Goal: Information Seeking & Learning: Find contact information

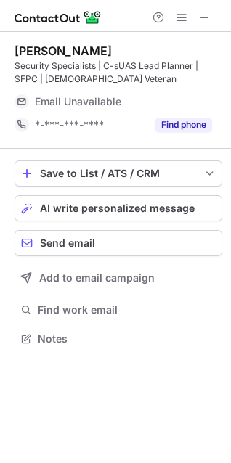
scroll to position [329, 231]
click at [204, 15] on span at bounding box center [205, 18] width 12 height 12
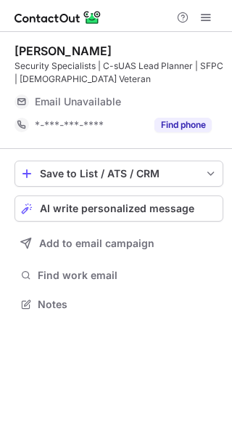
scroll to position [294, 232]
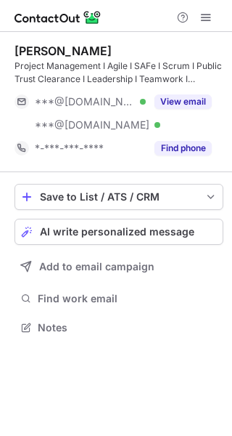
scroll to position [317, 232]
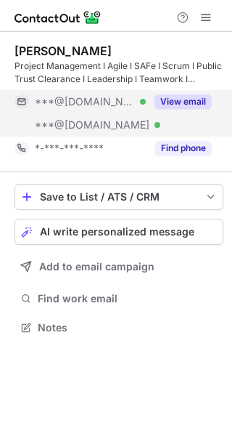
click at [166, 105] on button "View email" at bounding box center [183, 101] width 57 height 15
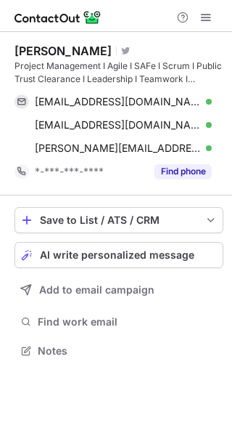
scroll to position [340, 232]
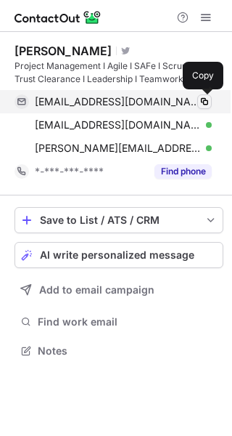
click at [205, 103] on span at bounding box center [205, 102] width 12 height 12
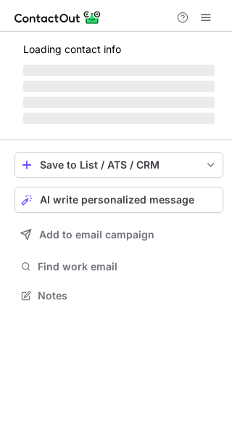
scroll to position [294, 232]
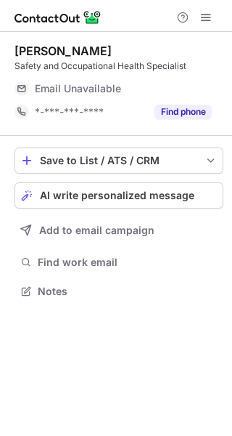
scroll to position [281, 232]
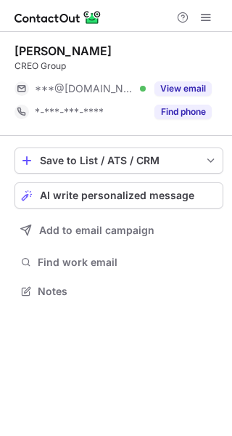
scroll to position [281, 232]
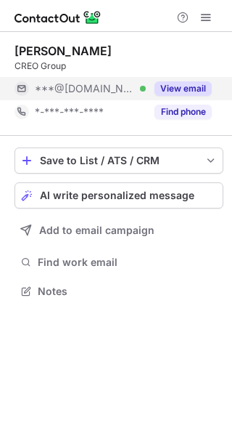
click at [166, 82] on button "View email" at bounding box center [183, 88] width 57 height 15
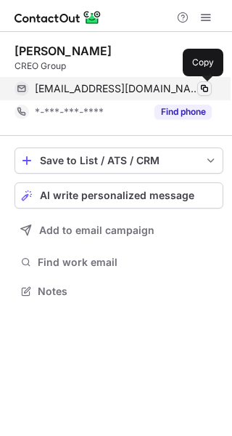
click at [207, 89] on span at bounding box center [205, 89] width 12 height 12
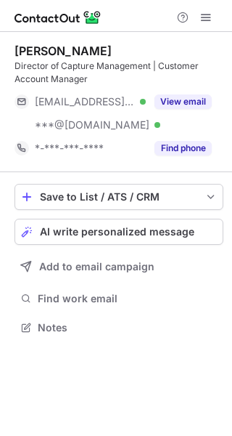
scroll to position [317, 232]
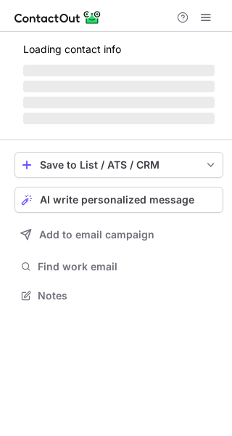
scroll to position [281, 232]
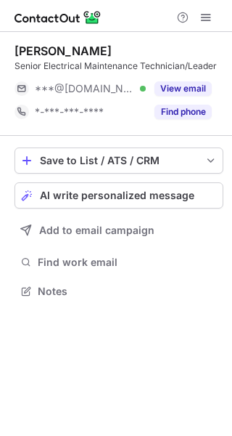
scroll to position [281, 232]
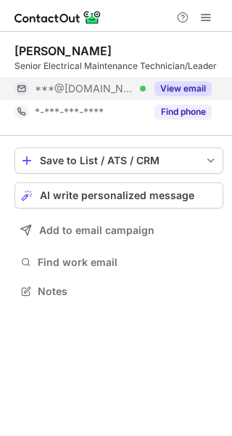
click at [202, 83] on button "View email" at bounding box center [183, 88] width 57 height 15
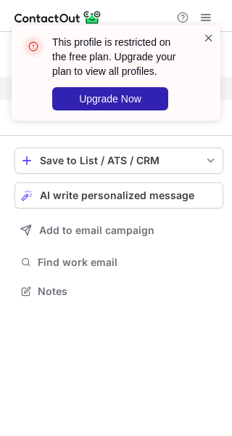
click at [207, 36] on span at bounding box center [209, 37] width 12 height 15
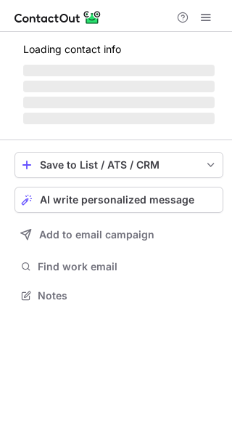
scroll to position [281, 232]
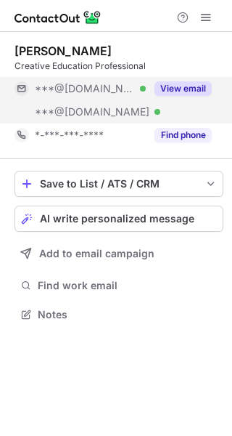
click at [195, 79] on div "View email" at bounding box center [179, 88] width 66 height 23
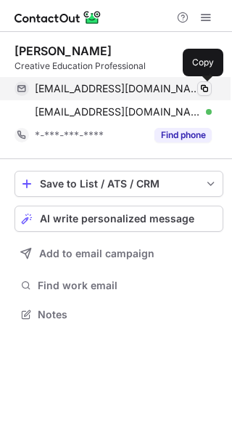
click at [205, 88] on span at bounding box center [205, 89] width 12 height 12
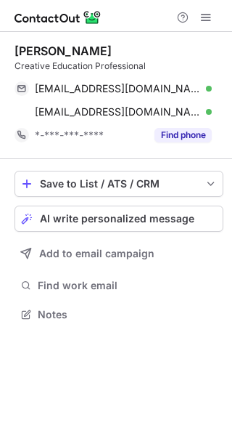
scroll to position [304, 232]
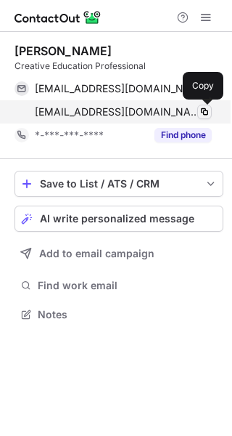
click at [208, 110] on span at bounding box center [205, 112] width 12 height 12
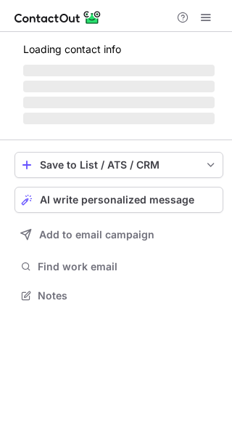
scroll to position [317, 232]
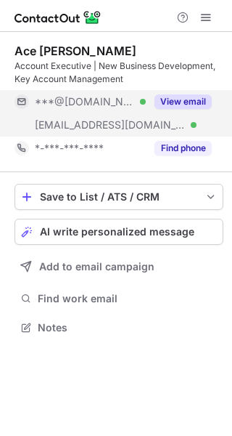
click at [189, 93] on div "View email" at bounding box center [179, 101] width 66 height 23
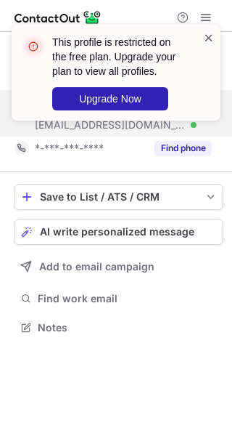
click at [205, 36] on span at bounding box center [209, 37] width 12 height 15
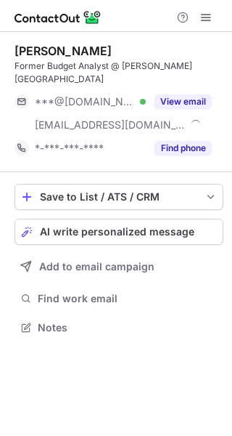
scroll to position [317, 232]
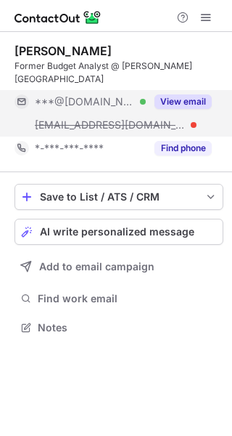
click at [184, 102] on button "View email" at bounding box center [183, 101] width 57 height 15
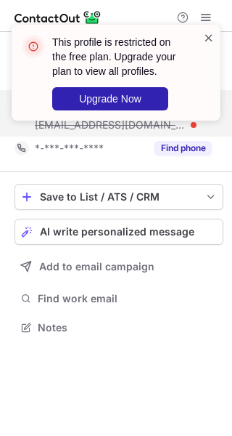
click at [210, 37] on span at bounding box center [209, 37] width 12 height 15
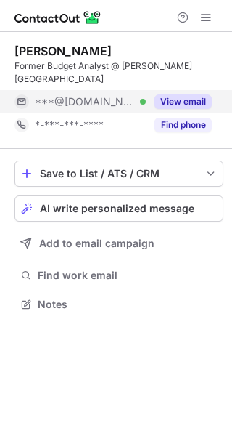
scroll to position [294, 232]
click at [178, 99] on button "View email" at bounding box center [183, 101] width 57 height 15
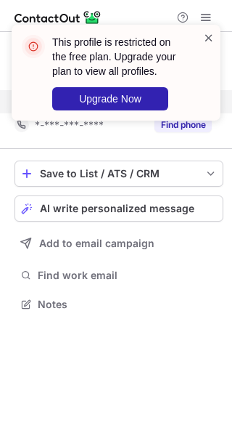
click at [206, 35] on span at bounding box center [209, 37] width 12 height 15
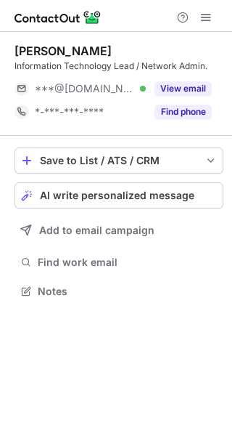
scroll to position [281, 232]
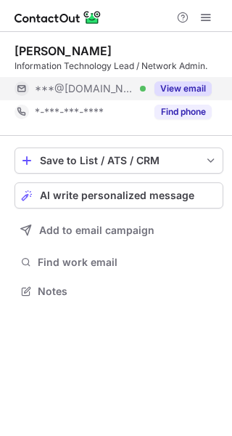
click at [198, 86] on button "View email" at bounding box center [183, 88] width 57 height 15
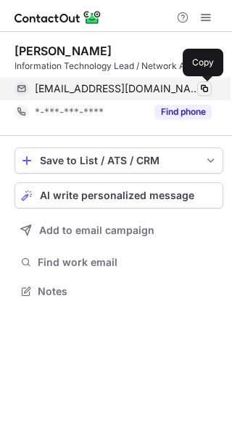
click at [205, 87] on span at bounding box center [205, 89] width 12 height 12
